Goal: Information Seeking & Learning: Find specific fact

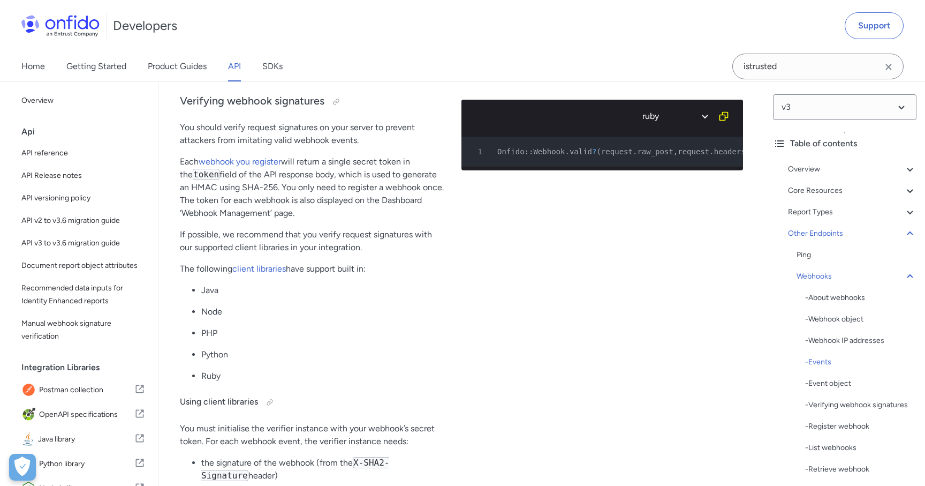
scroll to position [57145, 0]
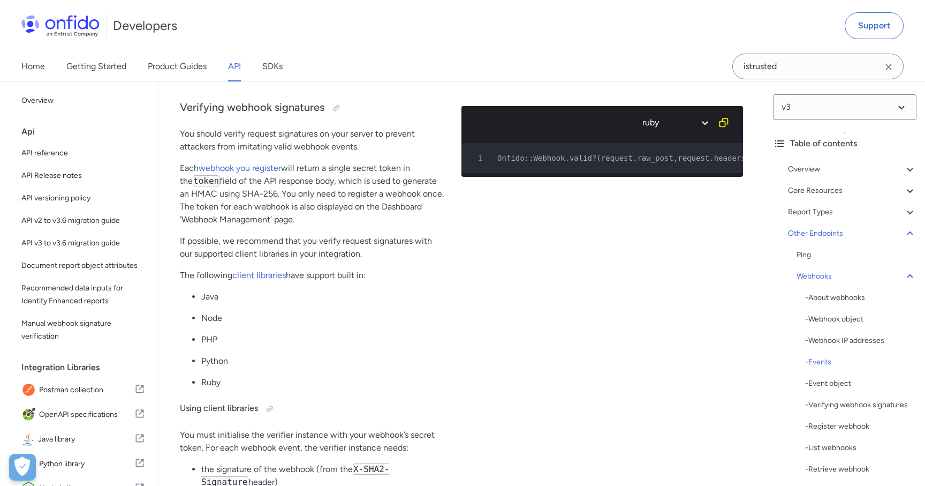
click at [821, 68] on input "istrusted" at bounding box center [818, 67] width 171 height 26
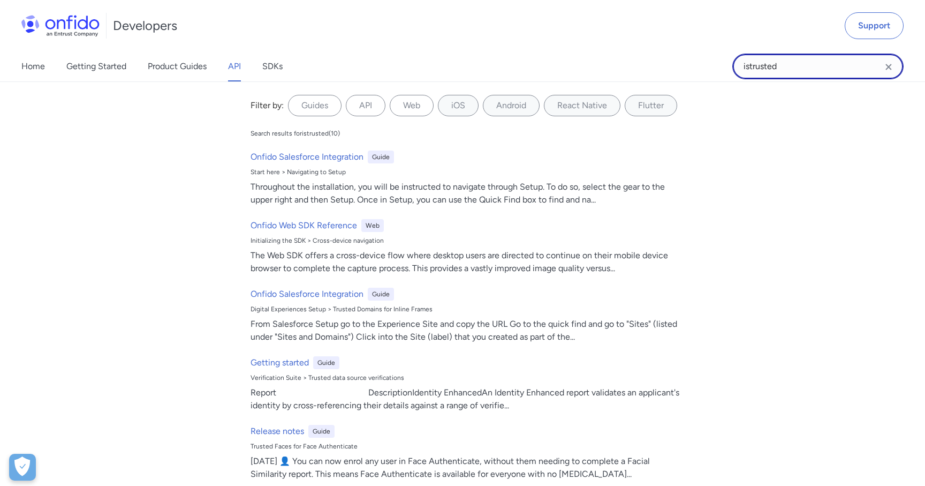
click at [821, 68] on input "istrusted" at bounding box center [818, 67] width 171 height 26
paste input "workflow_task.comple"
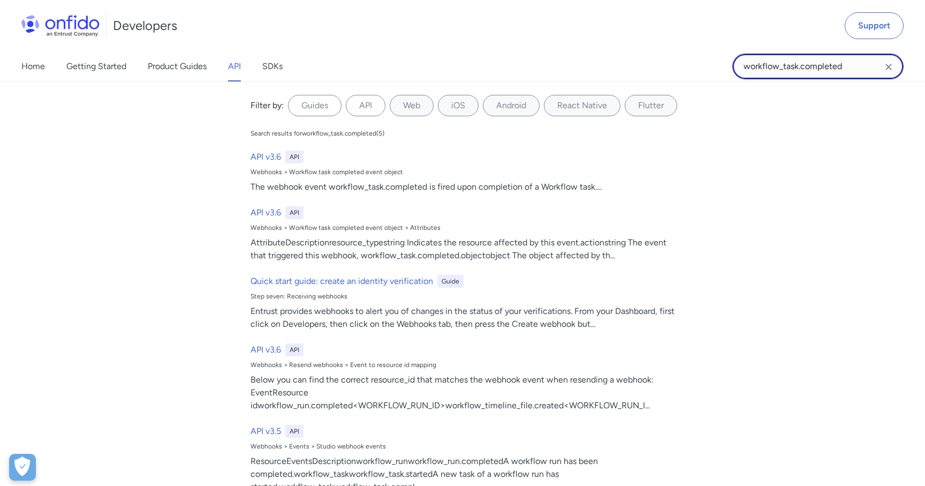
type input "workflow_task.completed"
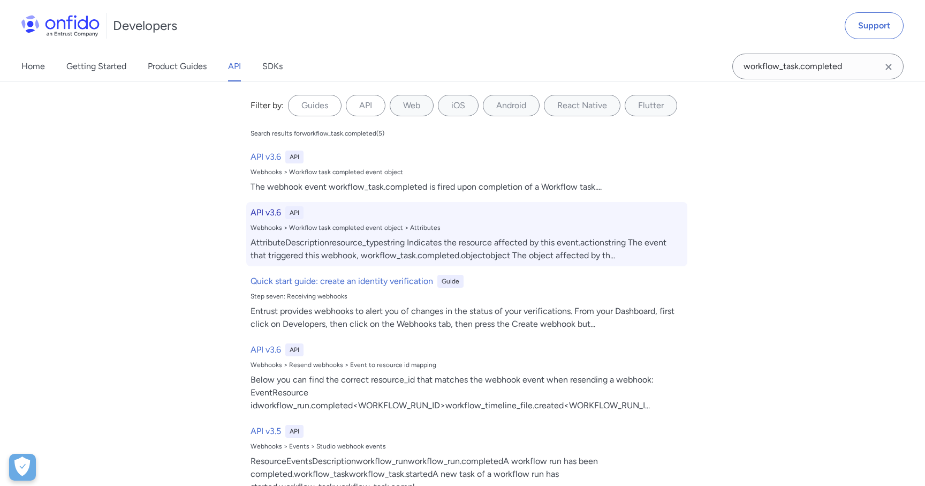
click at [336, 220] on div "API v3.6 API Webhooks > Workflow task completed event object > Attributes Attri…" at bounding box center [466, 234] width 441 height 64
select select "http"
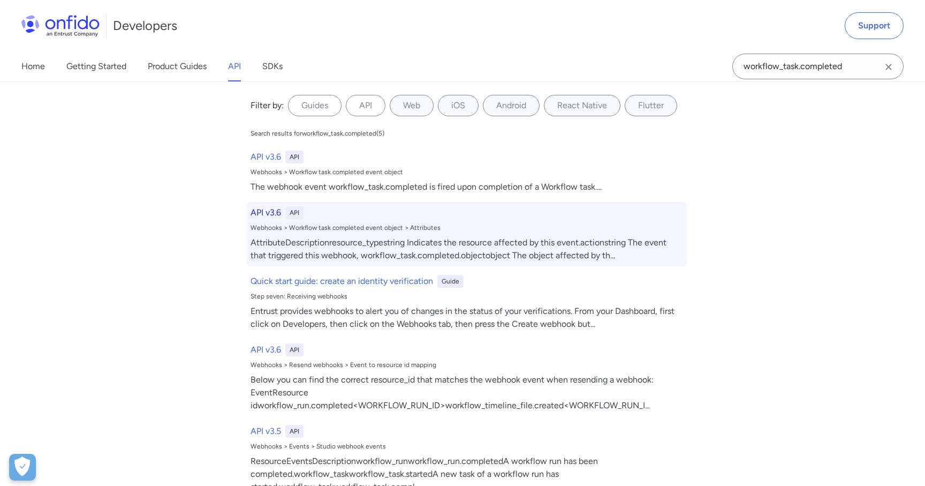
select select "http"
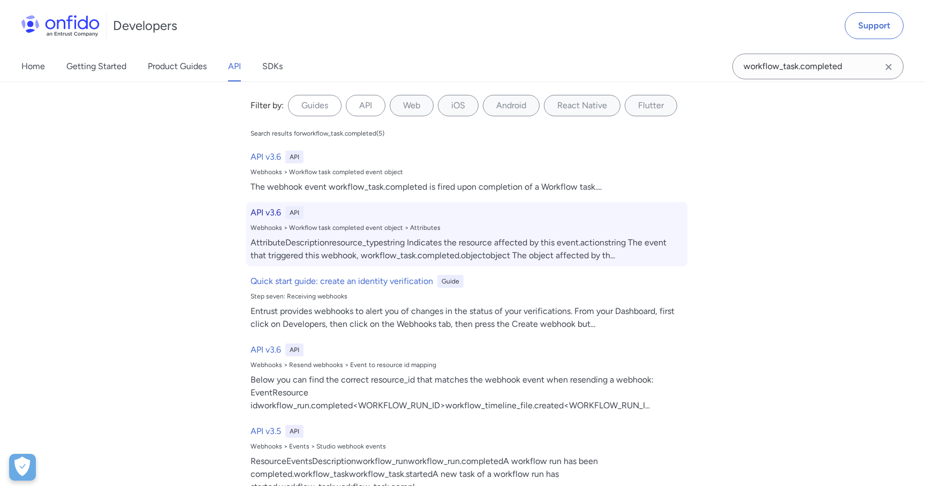
select select "http"
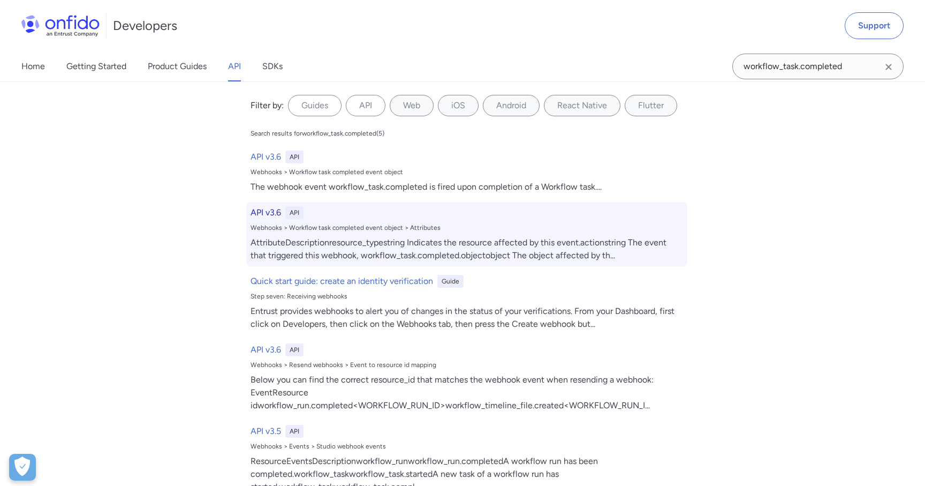
select select "http"
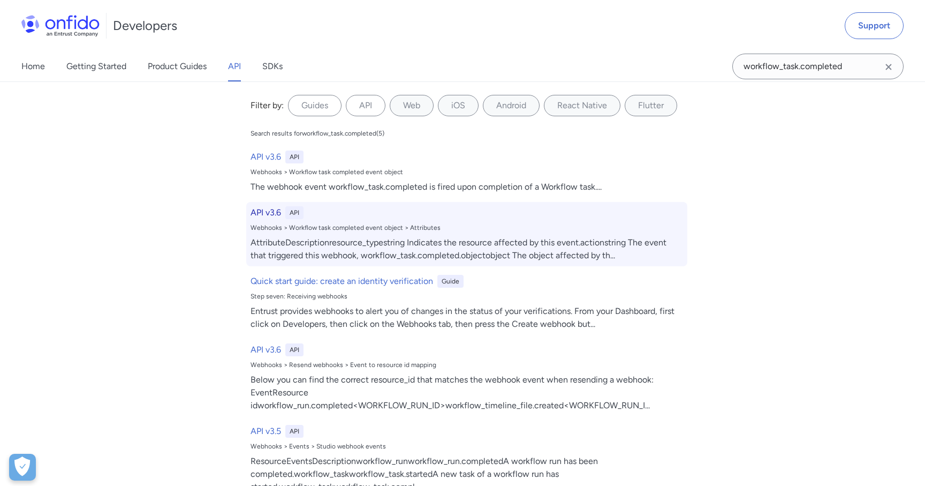
select select "http"
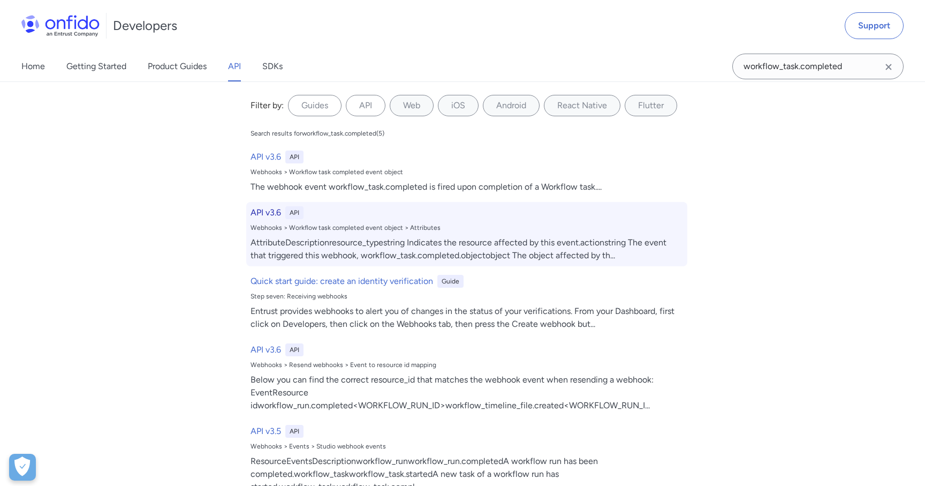
select select "http"
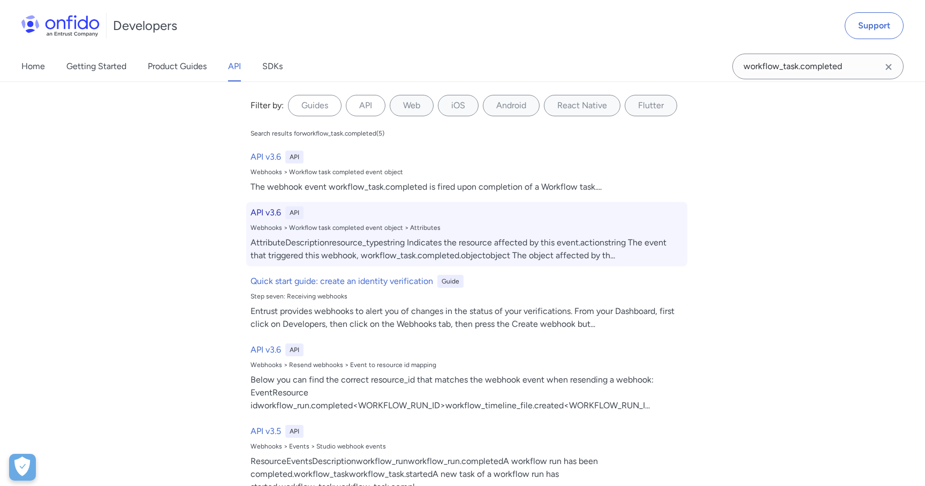
select select "http"
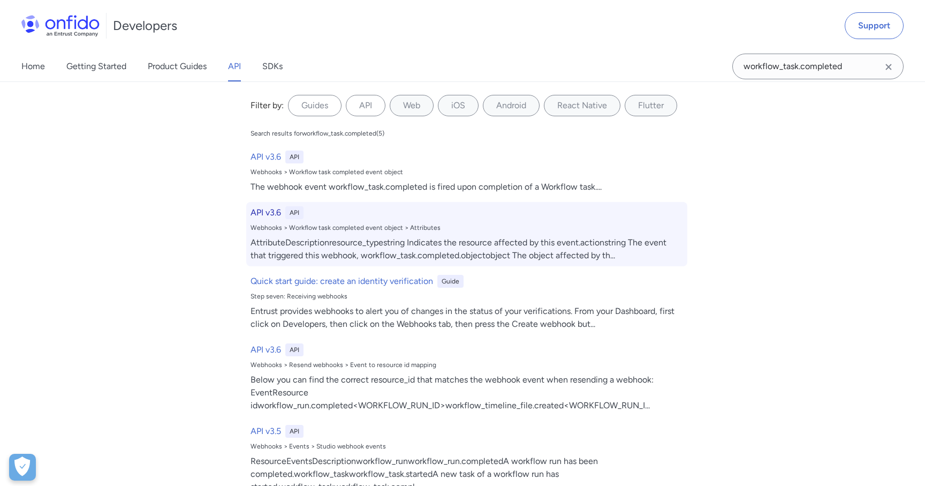
select select "http"
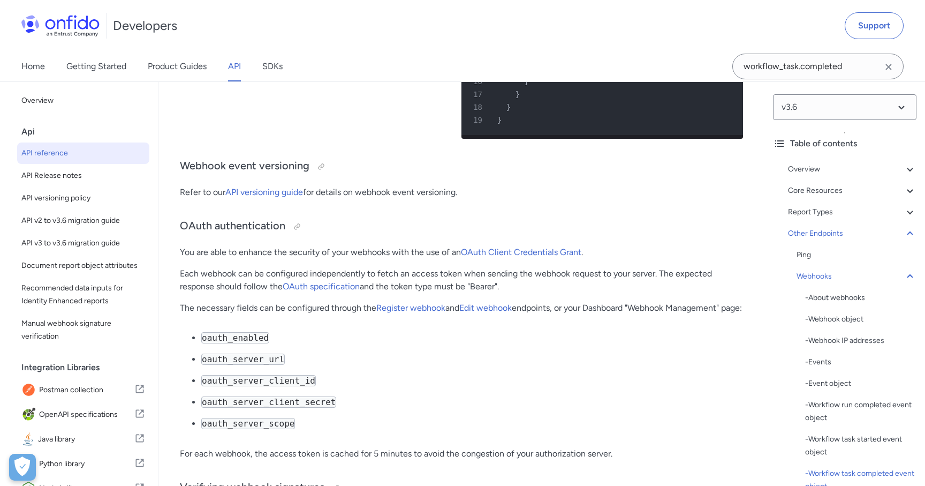
scroll to position [87424, 0]
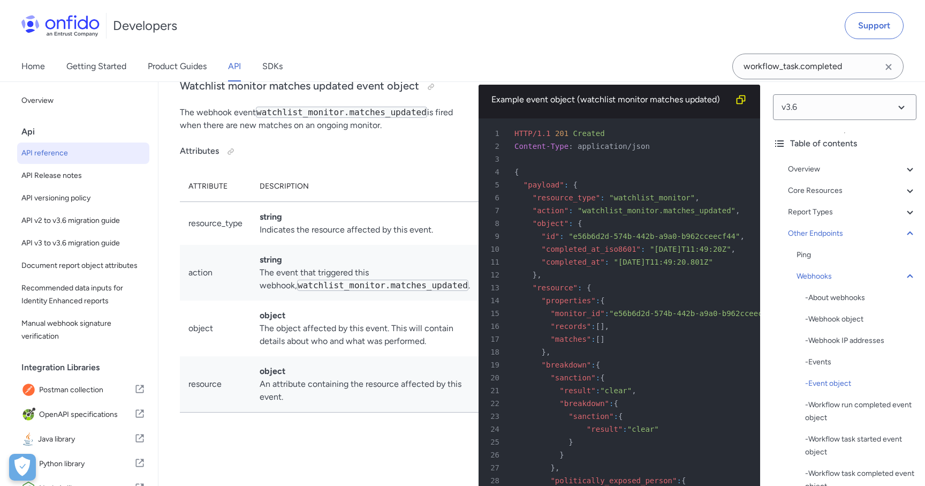
scroll to position [88061, 0]
